Goal: Task Accomplishment & Management: Manage account settings

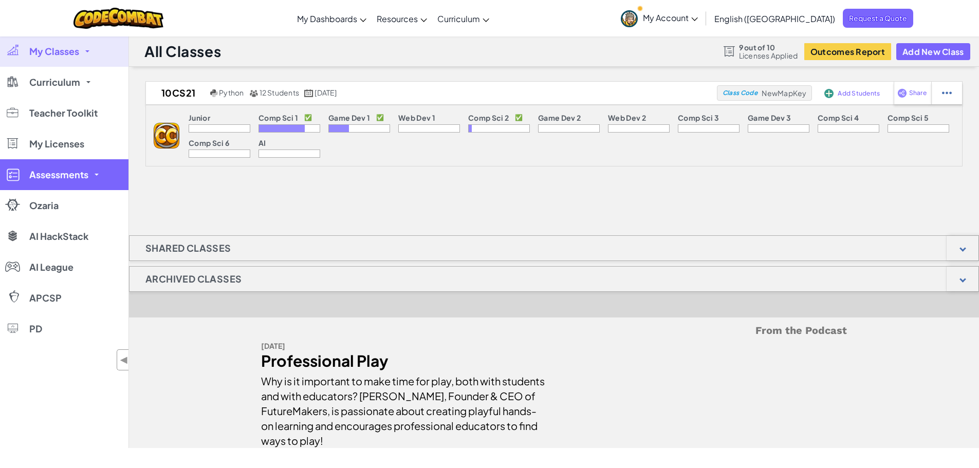
click at [61, 176] on span "Assessments" at bounding box center [58, 174] width 59 height 9
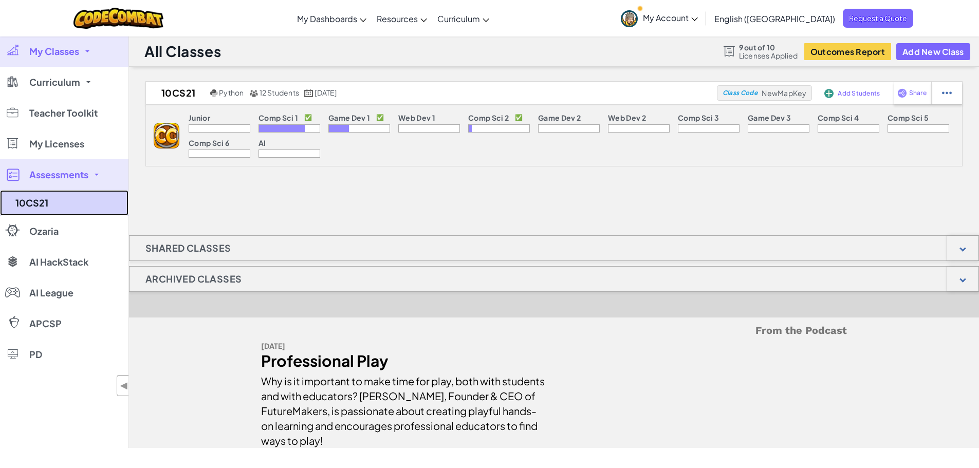
click at [33, 199] on link "10CS21" at bounding box center [64, 203] width 129 height 26
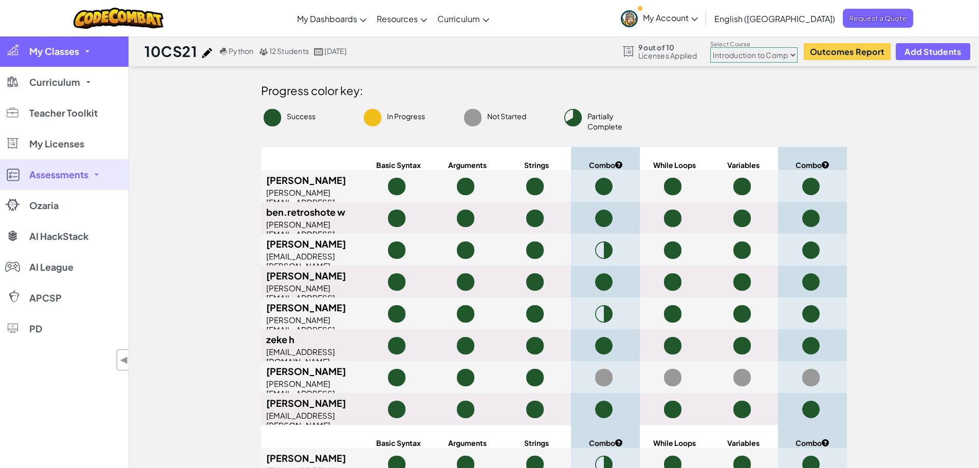
click at [68, 55] on span "My Classes" at bounding box center [54, 51] width 50 height 9
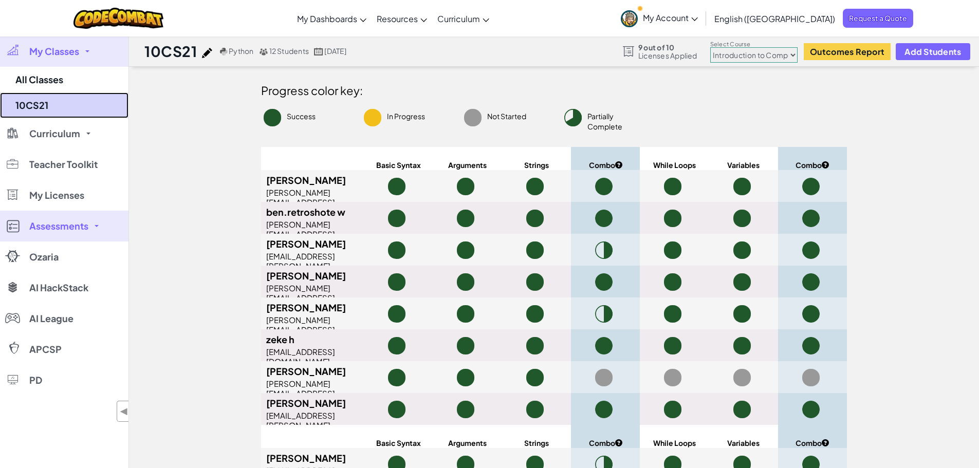
click at [36, 108] on link "10CS21" at bounding box center [64, 106] width 129 height 26
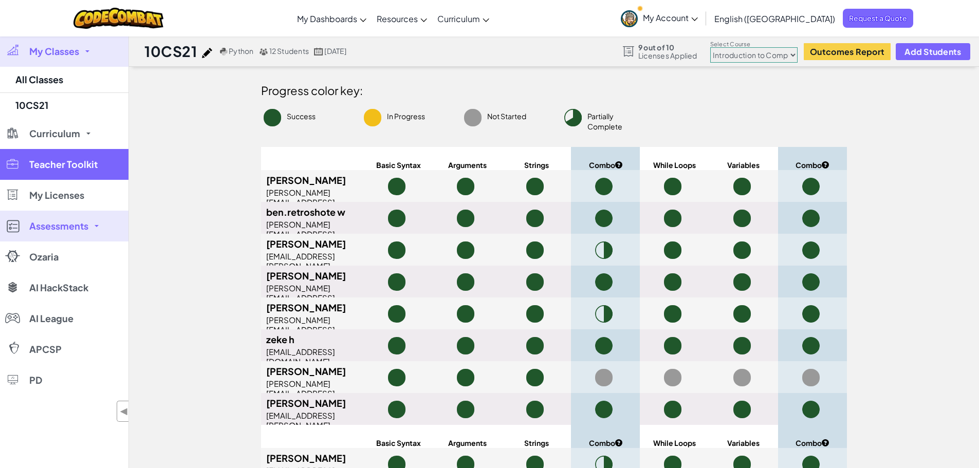
select select "560f1a9f22961295f9427742"
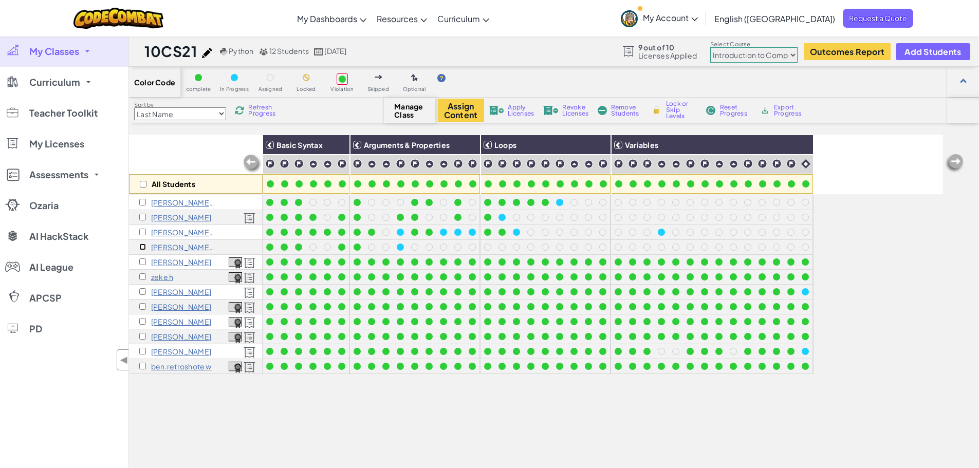
click at [142, 247] on input "checkbox" at bounding box center [142, 247] width 7 height 7
checkbox input "true"
click at [484, 113] on span "Remove Students" at bounding box center [626, 110] width 31 height 12
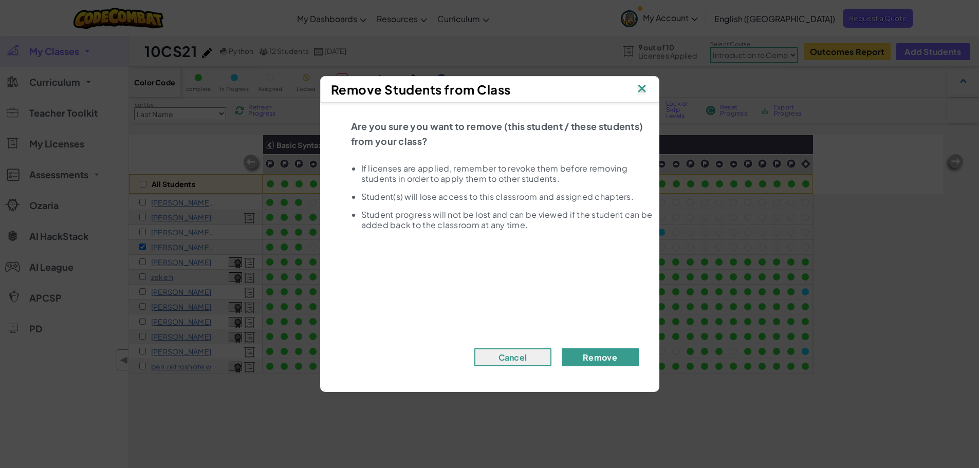
click at [484, 355] on button "Remove" at bounding box center [600, 357] width 77 height 18
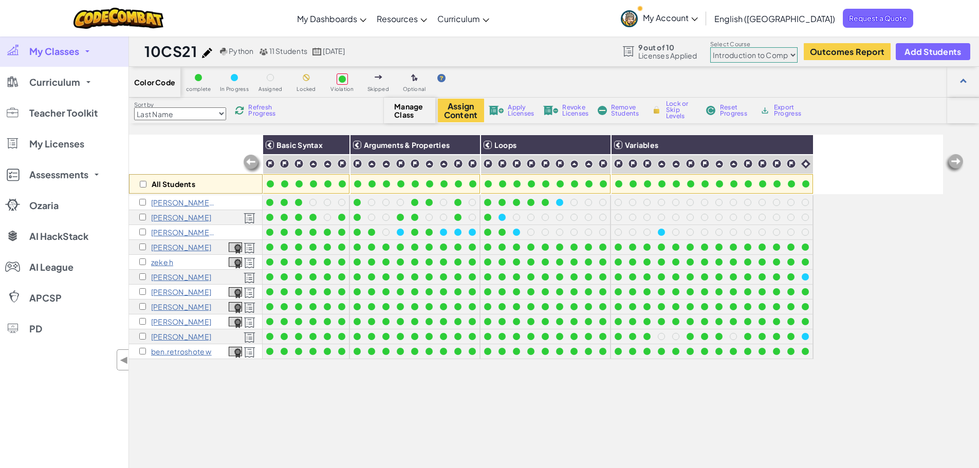
click at [484, 59] on select "Junior Introduction to Computer Science Game Development 1 Web Development 1 Co…" at bounding box center [753, 54] width 87 height 15
select select "5789587aad86a6efb573701e"
click at [484, 47] on select "Junior Introduction to Computer Science Game Development 1 Web Development 1 Co…" at bounding box center [753, 54] width 87 height 15
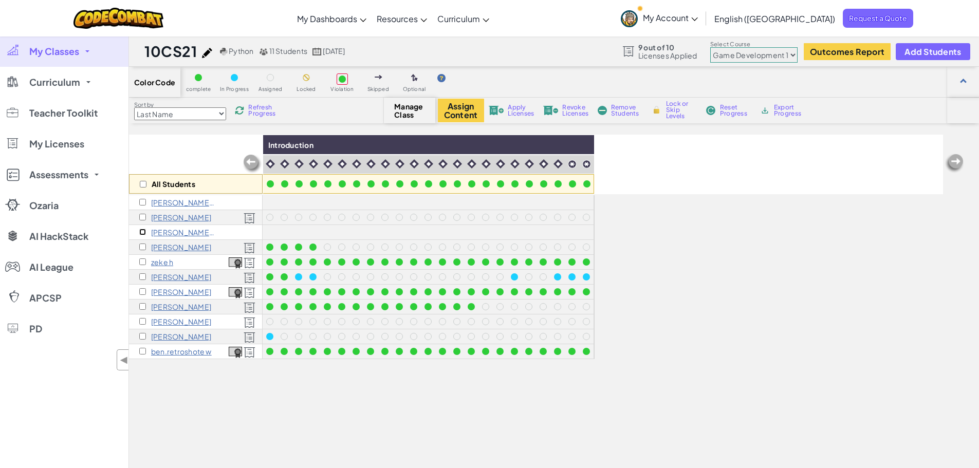
click at [143, 233] on input "checkbox" at bounding box center [142, 232] width 7 height 7
checkbox input "true"
click at [484, 115] on span "Apply Licenses" at bounding box center [521, 110] width 26 height 12
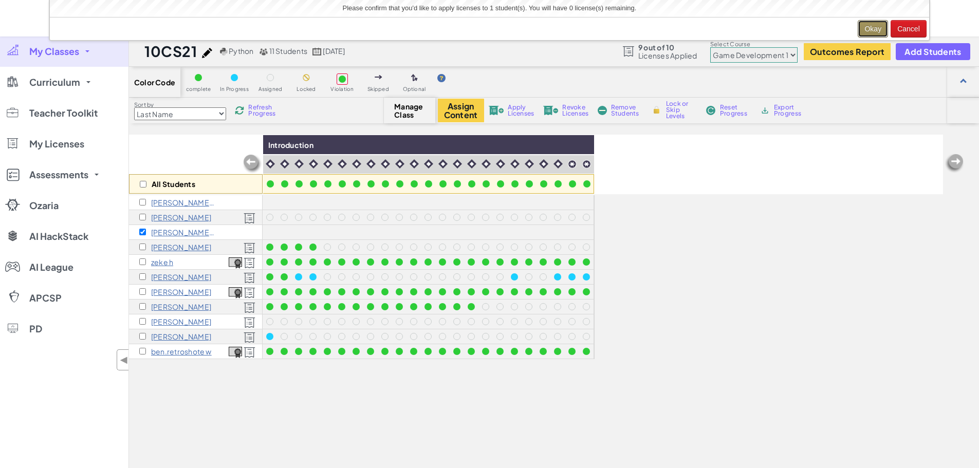
click at [484, 30] on button "Okay" at bounding box center [873, 28] width 30 height 17
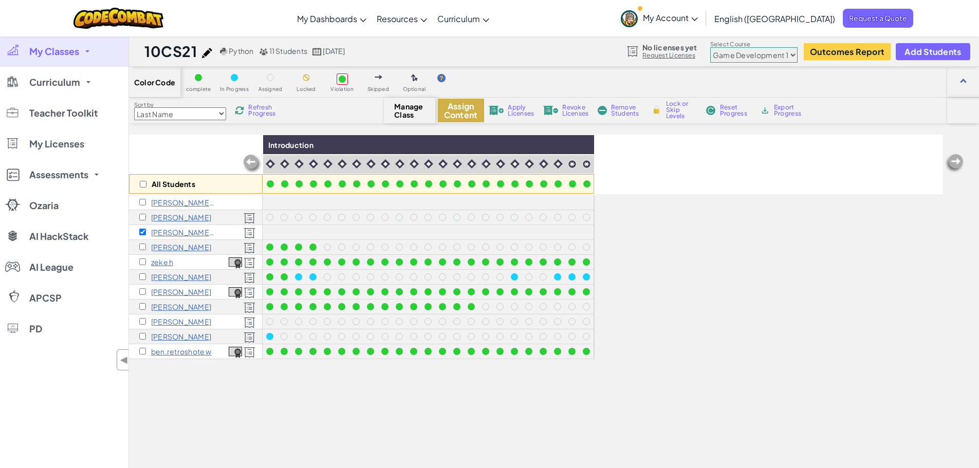
click at [473, 108] on button "Assign Content" at bounding box center [461, 111] width 46 height 24
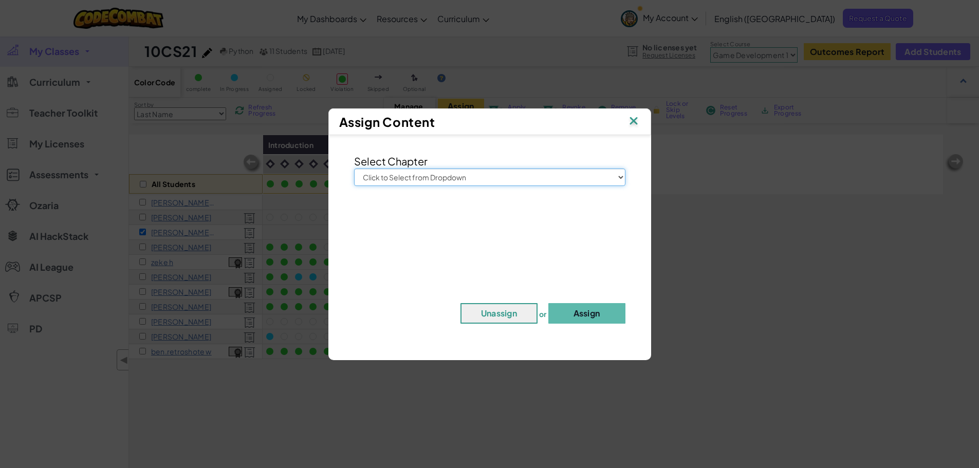
click at [474, 179] on select "Click to Select from Dropdown Junior Introduction to Computer Science Game Deve…" at bounding box center [489, 177] width 271 height 17
select select "Game Development 1"
click at [354, 169] on select "Click to Select from Dropdown Junior Introduction to Computer Science Game Deve…" at bounding box center [489, 177] width 271 height 17
click at [484, 121] on img at bounding box center [633, 121] width 13 height 15
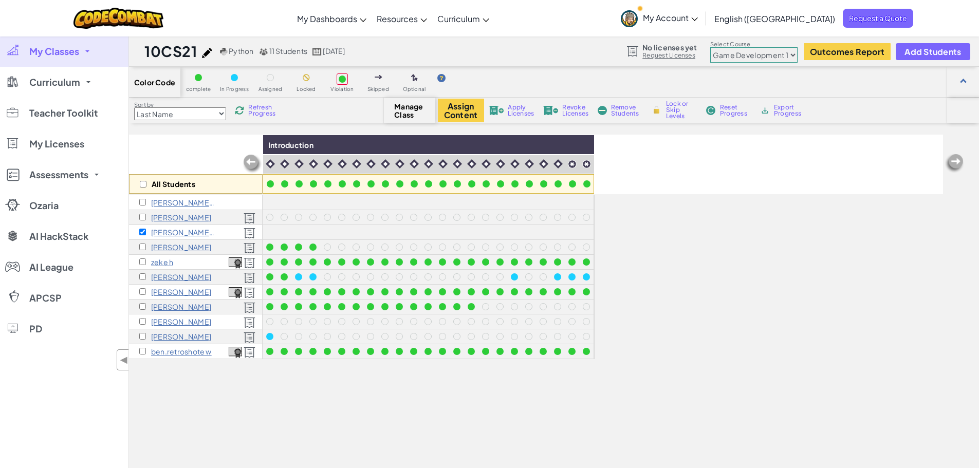
click at [250, 231] on img at bounding box center [250, 233] width 12 height 11
click at [484, 111] on span "Revoke Licenses" at bounding box center [575, 110] width 26 height 12
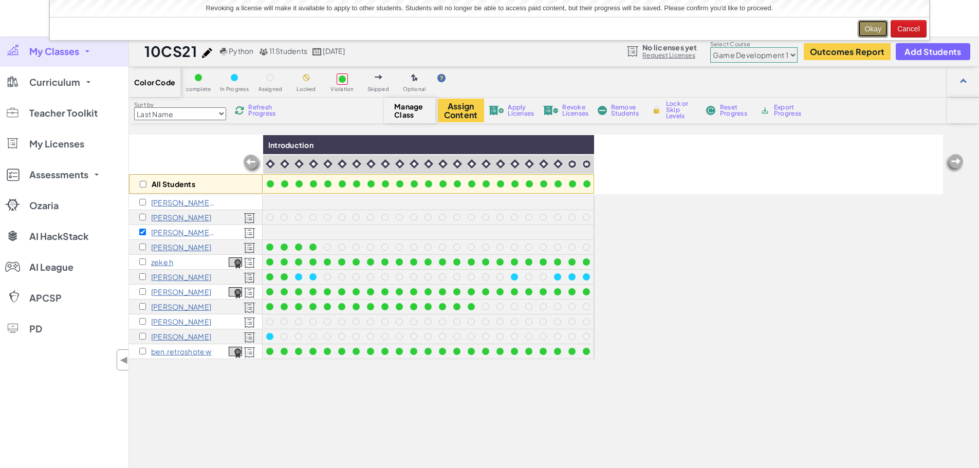
click at [484, 27] on button "Okay" at bounding box center [873, 28] width 30 height 17
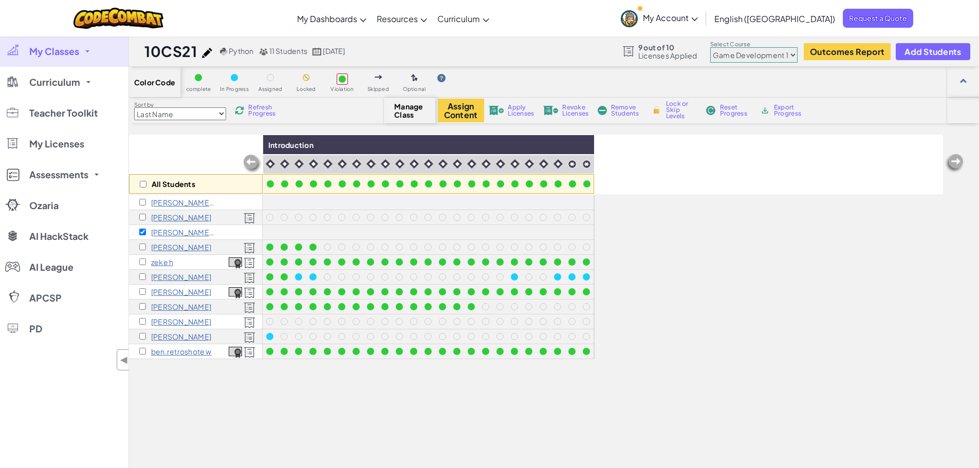
click at [484, 51] on select "Junior Introduction to Computer Science Game Development 1 Web Development 1 Co…" at bounding box center [753, 54] width 87 height 15
select select "560f1a9f22961295f9427742"
click at [484, 47] on select "Junior Introduction to Computer Science Game Development 1 Web Development 1 Co…" at bounding box center [753, 54] width 87 height 15
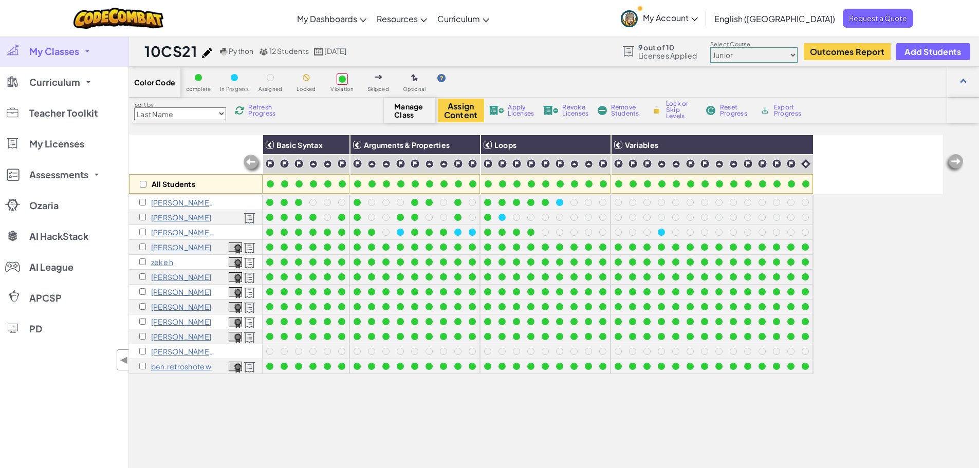
click at [750, 58] on select "Junior Introduction to Computer Science Game Development 1 Web Development 1 Co…" at bounding box center [753, 54] width 87 height 15
click at [711, 47] on select "Junior Introduction to Computer Science Game Development 1 Web Development 1 Co…" at bounding box center [753, 54] width 87 height 15
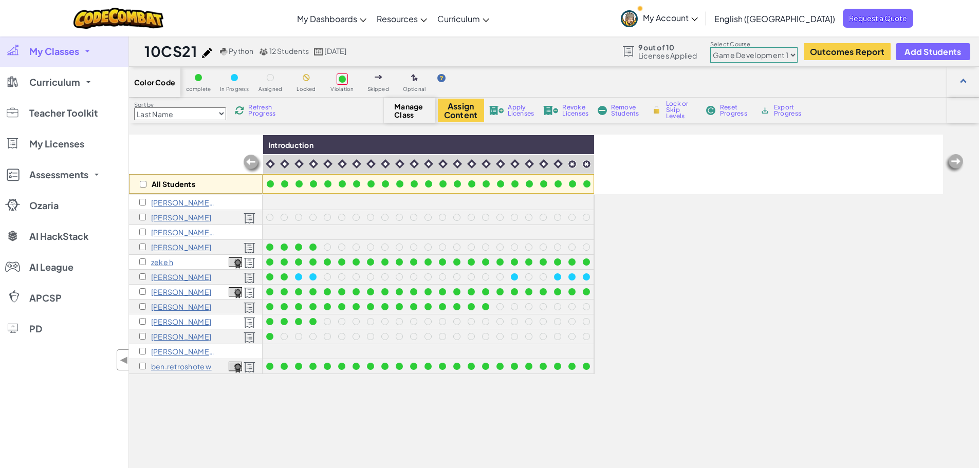
click at [750, 59] on select "Junior Introduction to Computer Science Game Development 1 Web Development 1 Co…" at bounding box center [753, 54] width 87 height 15
click at [711, 47] on select "Junior Introduction to Computer Science Game Development 1 Web Development 1 Co…" at bounding box center [753, 54] width 87 height 15
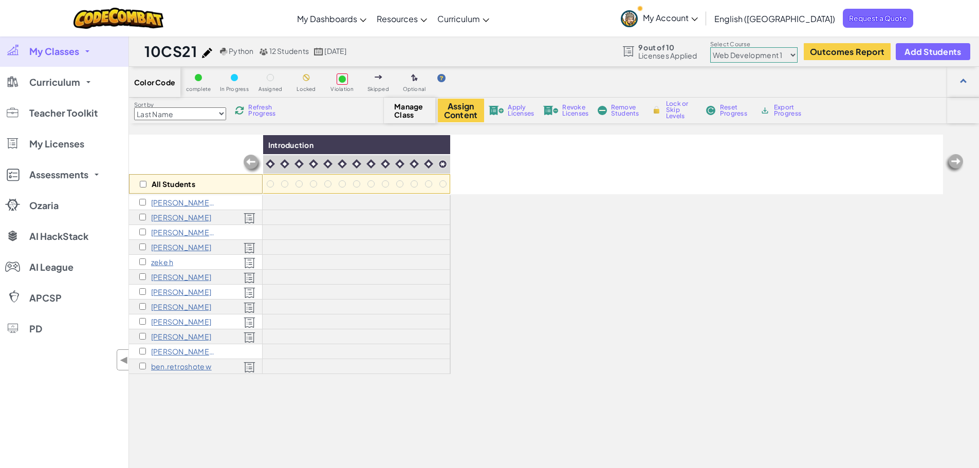
click at [730, 59] on select "Junior Introduction to Computer Science Game Development 1 Web Development 1 Co…" at bounding box center [753, 54] width 87 height 15
click at [711, 47] on select "Junior Introduction to Computer Science Game Development 1 Web Development 1 Co…" at bounding box center [753, 54] width 87 height 15
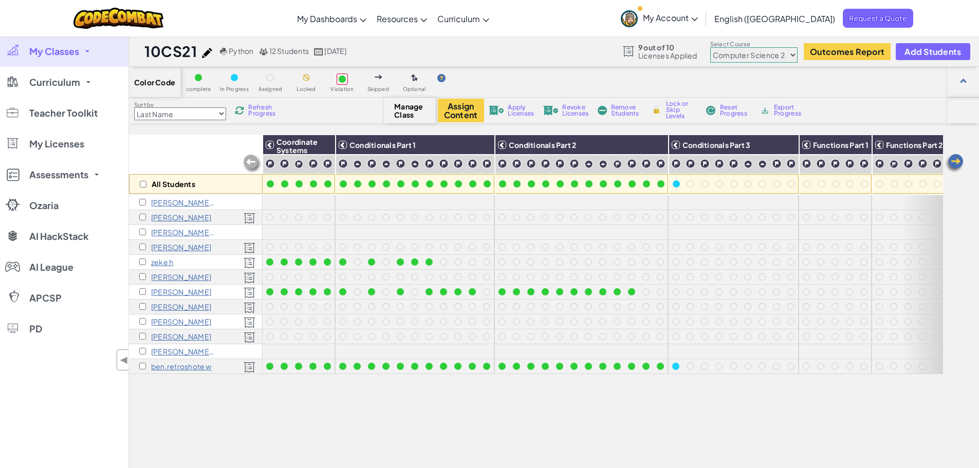
click at [751, 55] on select "Junior Introduction to Computer Science Game Development 1 Web Development 1 Co…" at bounding box center [753, 54] width 87 height 15
select select "560f1a9f22961295f9427742"
click at [711, 47] on select "Junior Introduction to Computer Science Game Development 1 Web Development 1 Co…" at bounding box center [753, 54] width 87 height 15
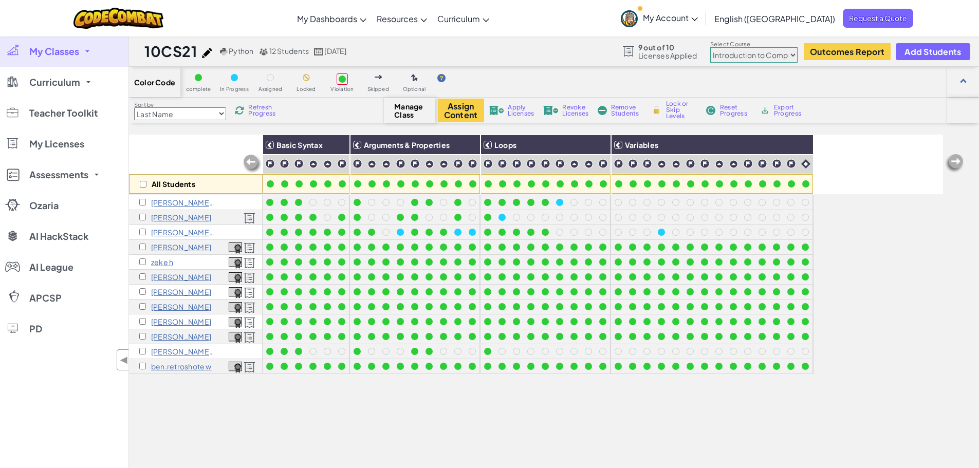
click at [731, 57] on select "Junior Introduction to Computer Science Game Development 1 Web Development 1 Co…" at bounding box center [753, 54] width 87 height 15
click at [711, 47] on select "Junior Introduction to Computer Science Game Development 1 Web Development 1 Co…" at bounding box center [753, 54] width 87 height 15
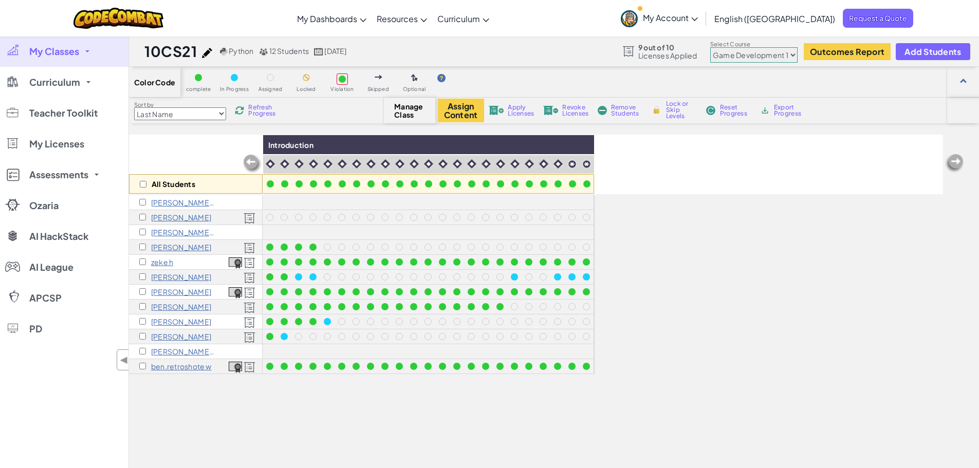
click at [735, 61] on select "Junior Introduction to Computer Science Game Development 1 Web Development 1 Co…" at bounding box center [753, 54] width 87 height 15
click at [711, 47] on select "Junior Introduction to Computer Science Game Development 1 Web Development 1 Co…" at bounding box center [753, 54] width 87 height 15
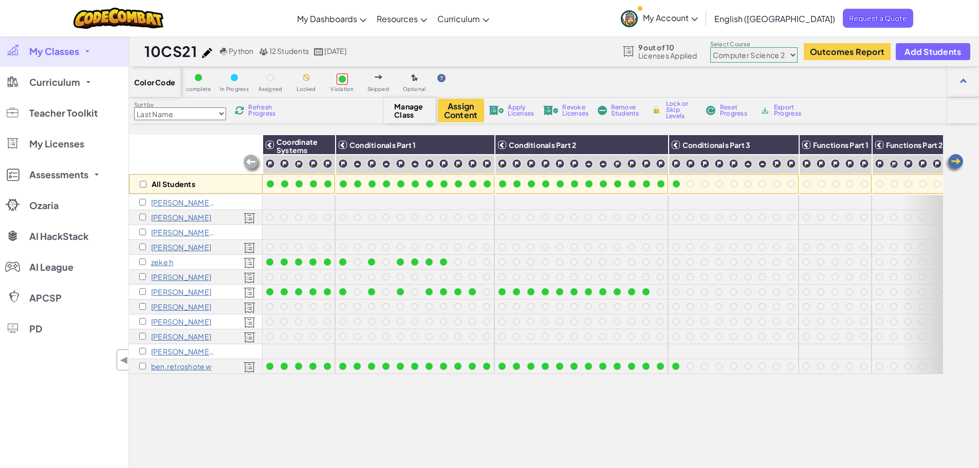
click at [780, 62] on select "Junior Introduction to Computer Science Game Development 1 Web Development 1 Co…" at bounding box center [753, 54] width 87 height 15
click at [864, 99] on div "Assign Content Apply Licenses Revoke Licenses Remove Students Lock or Skip Leve…" at bounding box center [692, 111] width 509 height 24
click at [759, 59] on select "Junior Introduction to Computer Science Game Development 1 Web Development 1 Co…" at bounding box center [753, 54] width 87 height 15
click at [711, 47] on select "Junior Introduction to Computer Science Game Development 1 Web Development 1 Co…" at bounding box center [753, 54] width 87 height 15
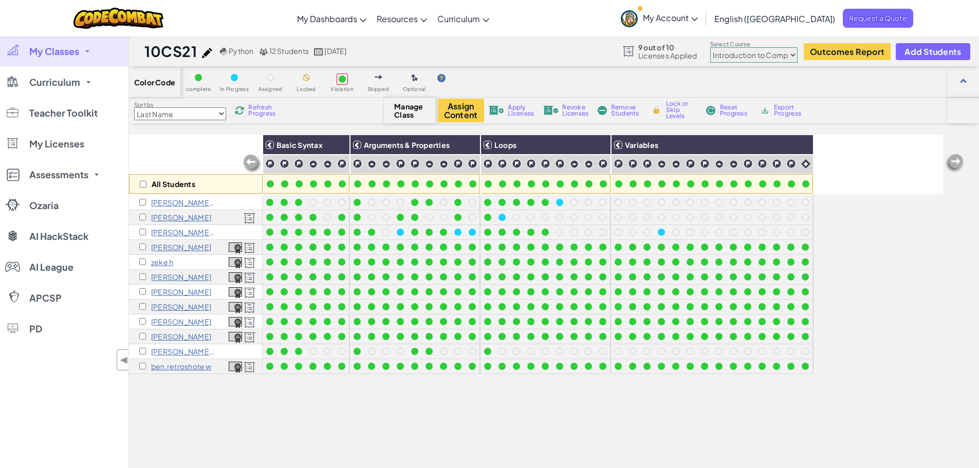
click at [746, 59] on select "Junior Introduction to Computer Science Game Development 1 Web Development 1 Co…" at bounding box center [753, 54] width 87 height 15
click at [711, 47] on select "Junior Introduction to Computer Science Game Development 1 Web Development 1 Co…" at bounding box center [753, 54] width 87 height 15
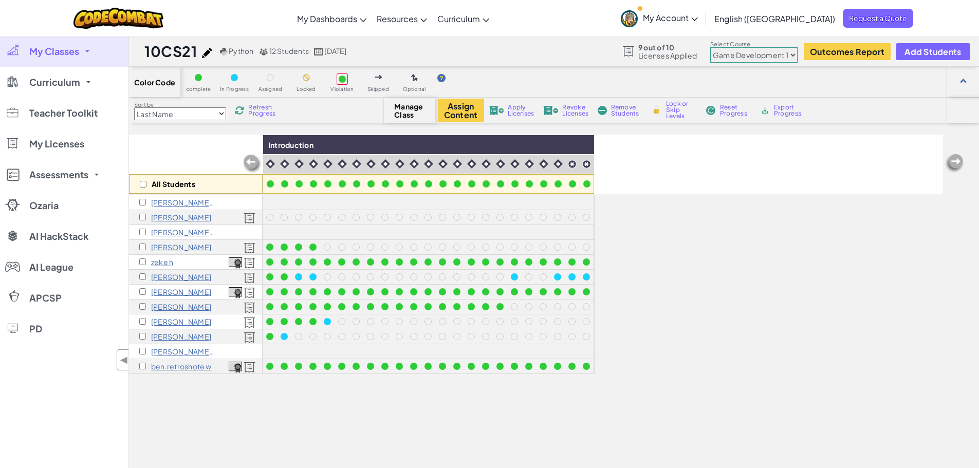
click at [729, 59] on select "Junior Introduction to Computer Science Game Development 1 Web Development 1 Co…" at bounding box center [753, 54] width 87 height 15
click at [745, 57] on select "Junior Introduction to Computer Science Game Development 1 Web Development 1 Co…" at bounding box center [753, 54] width 87 height 15
click at [711, 47] on select "Junior Introduction to Computer Science Game Development 1 Web Development 1 Co…" at bounding box center [753, 54] width 87 height 15
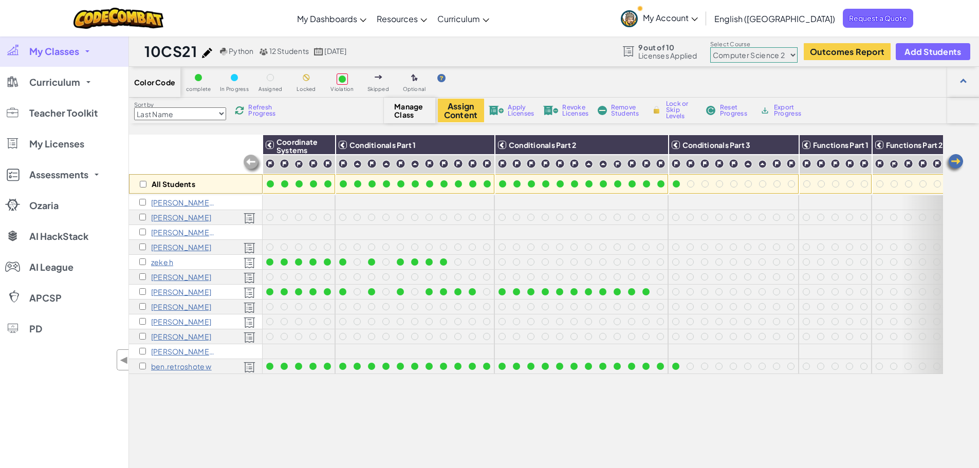
click at [765, 57] on select "Junior Introduction to Computer Science Game Development 1 Web Development 1 Co…" at bounding box center [753, 54] width 87 height 15
click at [711, 47] on select "Junior Introduction to Computer Science Game Development 1 Web Development 1 Co…" at bounding box center [753, 54] width 87 height 15
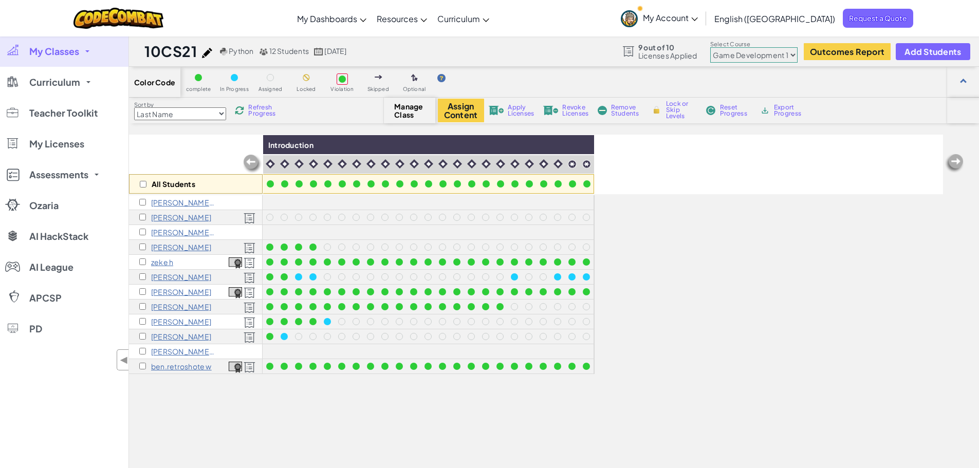
click at [765, 54] on select "Junior Introduction to Computer Science Game Development 1 Web Development 1 Co…" at bounding box center [753, 54] width 87 height 15
select select "560f1a9f22961295f9427742"
click at [711, 47] on select "Junior Introduction to Computer Science Game Development 1 Web Development 1 Co…" at bounding box center [753, 54] width 87 height 15
